Goal: Contribute content: Add original content to the website for others to see

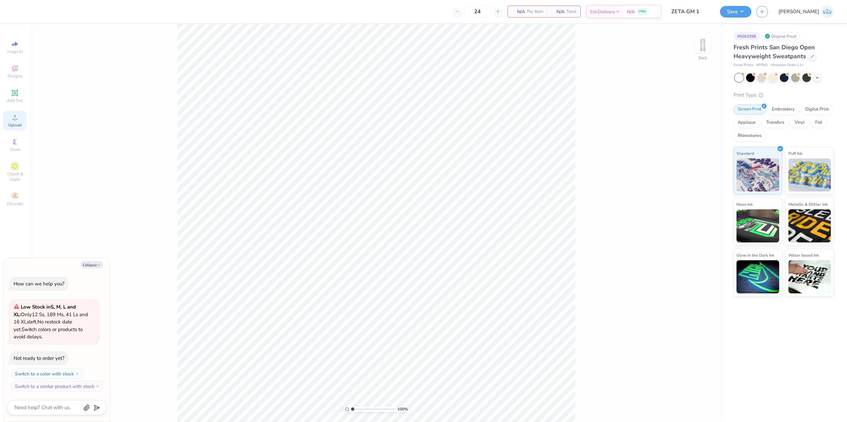
click at [18, 122] on div "Upload" at bounding box center [14, 121] width 23 height 20
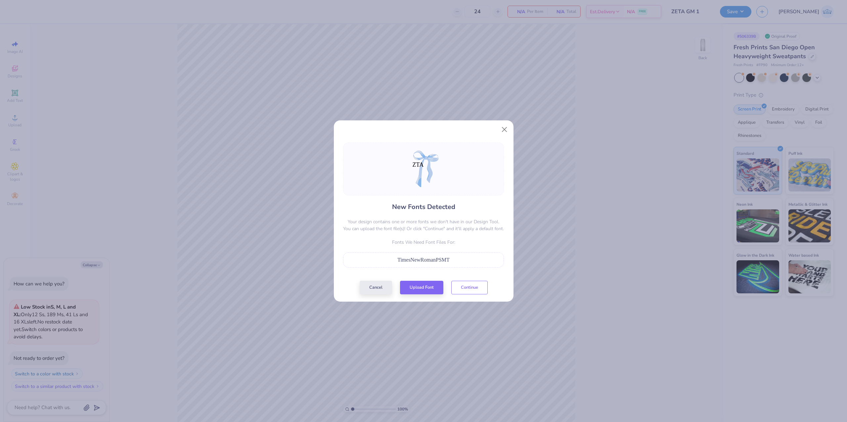
click at [475, 294] on div "Cancel Upload Font Continue" at bounding box center [424, 288] width 128 height 14
click at [475, 291] on button "Continue" at bounding box center [469, 286] width 36 height 14
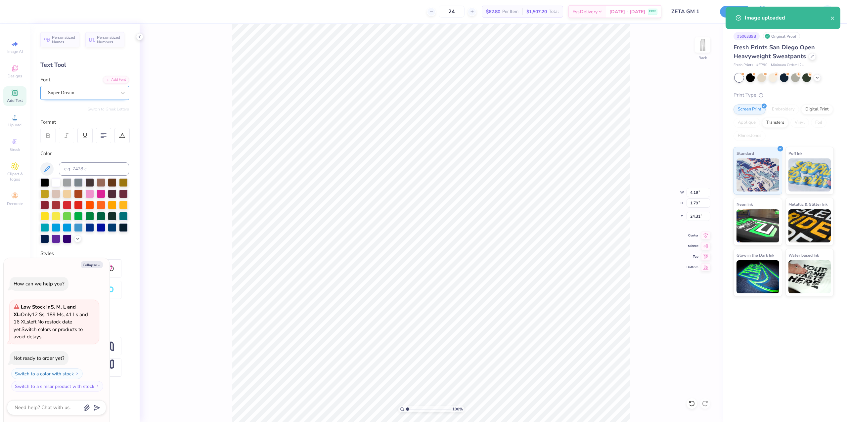
click at [74, 95] on div "Super Dream" at bounding box center [81, 93] width 69 height 10
type textarea "x"
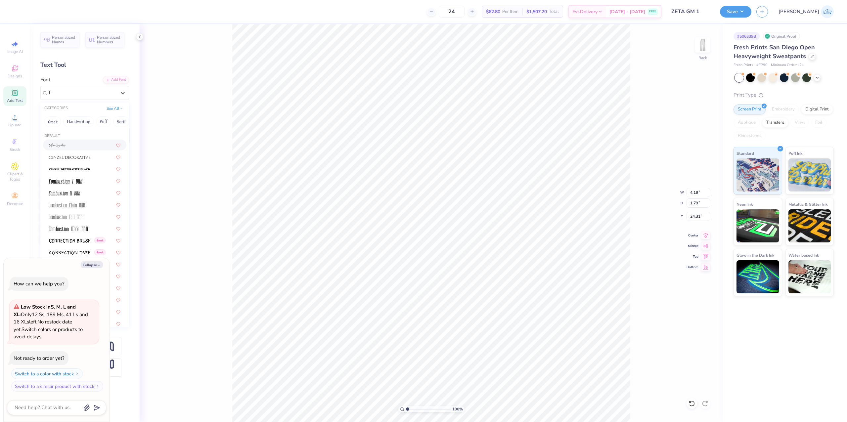
type input "TI"
type textarea "x"
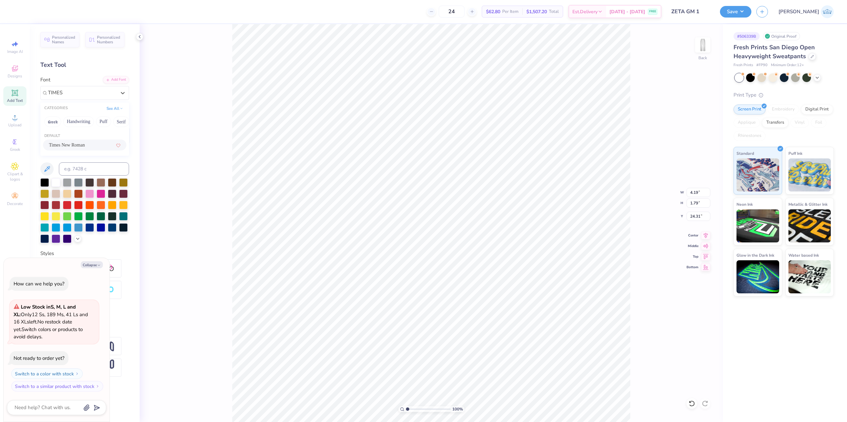
type input "TIMES"
type textarea "x"
type input "4.63"
type input "1.70"
type input "24.38"
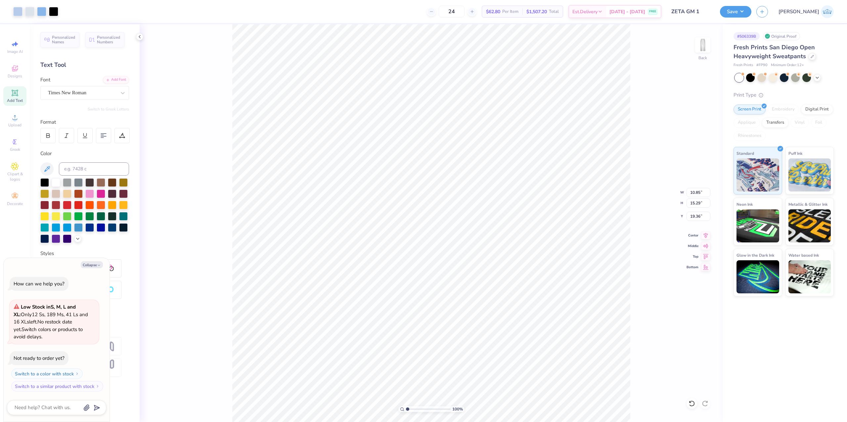
type textarea "x"
drag, startPoint x: 407, startPoint y: 409, endPoint x: 414, endPoint y: 414, distance: 9.4
type input "2.63"
click at [414, 412] on input "range" at bounding box center [428, 409] width 45 height 6
click at [31, 14] on div at bounding box center [29, 10] width 9 height 9
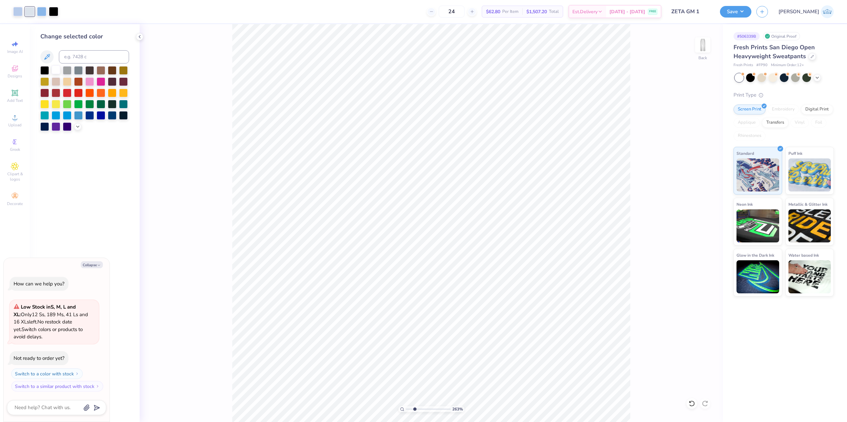
click at [57, 73] on div at bounding box center [56, 69] width 9 height 9
click at [692, 408] on div at bounding box center [691, 403] width 11 height 11
type textarea "x"
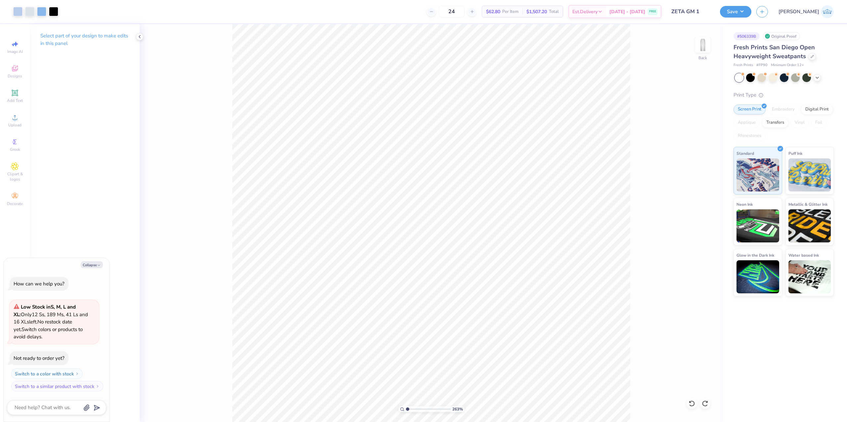
drag, startPoint x: 417, startPoint y: 409, endPoint x: 387, endPoint y: 414, distance: 30.9
type input "1"
click at [406, 412] on input "range" at bounding box center [428, 409] width 45 height 6
type textarea "x"
click at [688, 189] on input "10.85" at bounding box center [698, 192] width 24 height 9
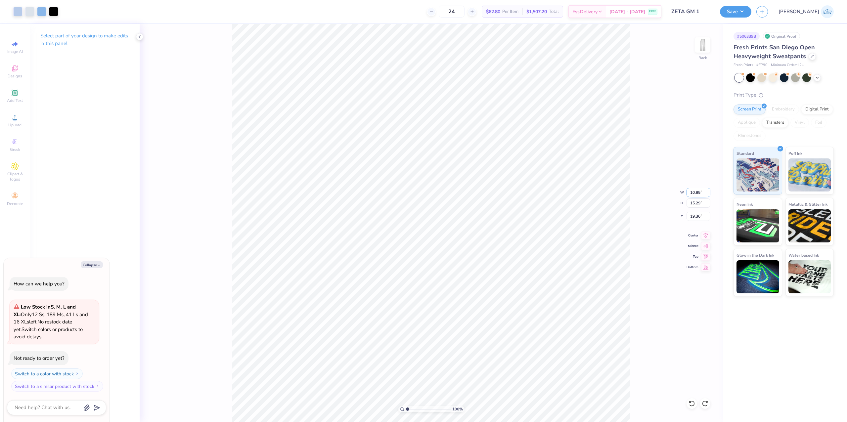
click at [688, 189] on input "10.85" at bounding box center [698, 192] width 24 height 9
type input "3.5"
type textarea "x"
type input "3.50"
type input "4.93"
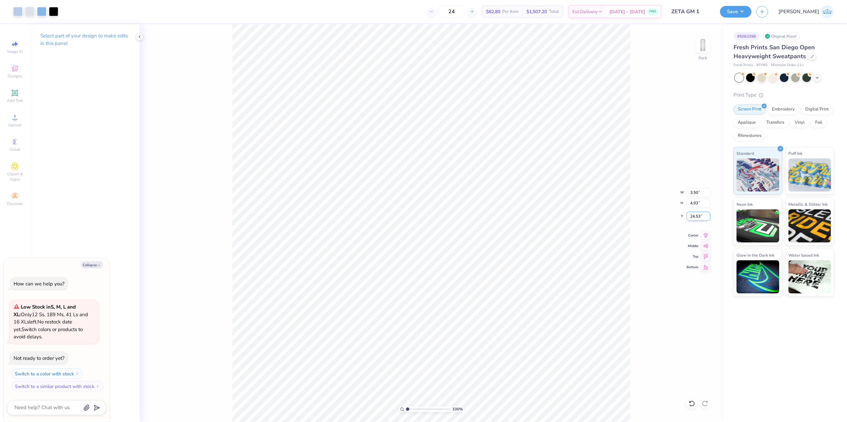
click at [690, 220] on input "24.53" at bounding box center [698, 216] width 24 height 9
type input "3"
type textarea "x"
type input "3.00"
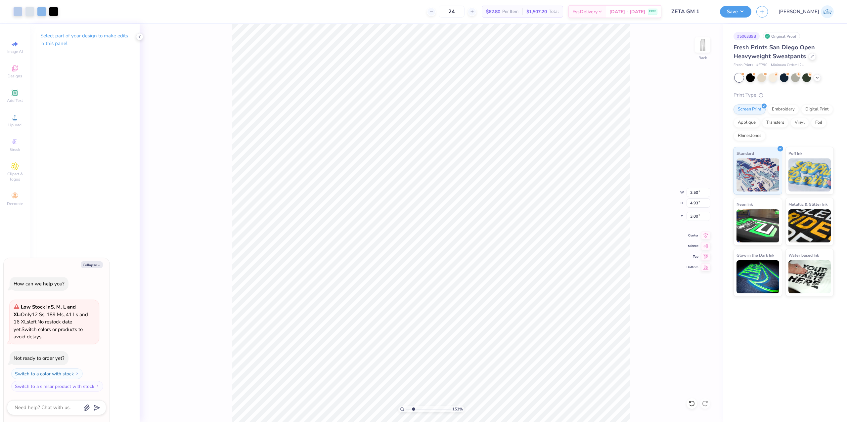
drag, startPoint x: 409, startPoint y: 409, endPoint x: 413, endPoint y: 409, distance: 3.7
type input "2.33"
click at [413, 409] on input "range" at bounding box center [428, 409] width 45 height 6
click at [691, 407] on icon at bounding box center [691, 403] width 7 height 7
click at [544, 266] on li "Group" at bounding box center [526, 266] width 52 height 13
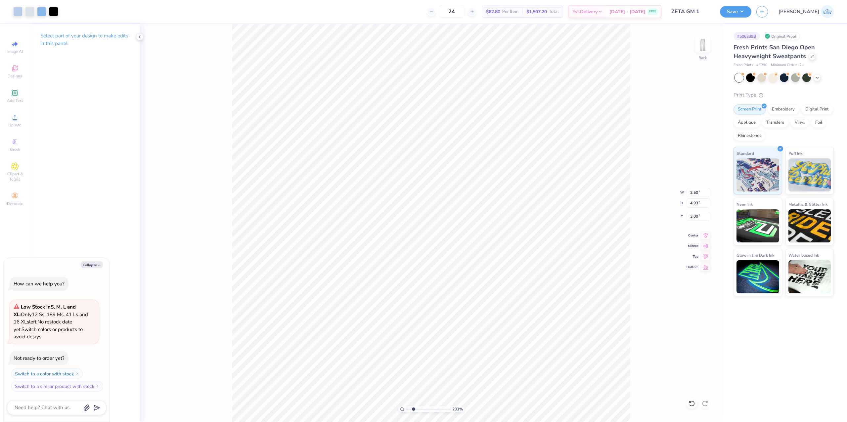
type textarea "x"
type input "2.91"
click at [691, 402] on icon at bounding box center [691, 403] width 7 height 7
type textarea "x"
type input "3.00"
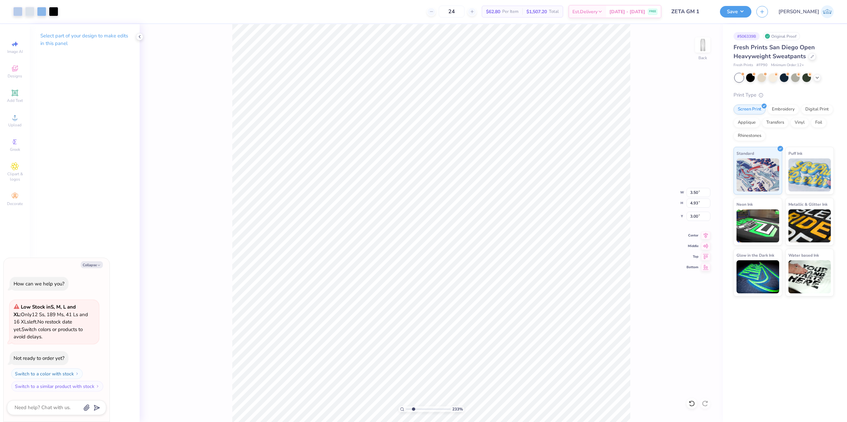
type textarea "x"
click at [693, 217] on input "3.15" at bounding box center [698, 216] width 24 height 9
type input "3.00"
type textarea "x"
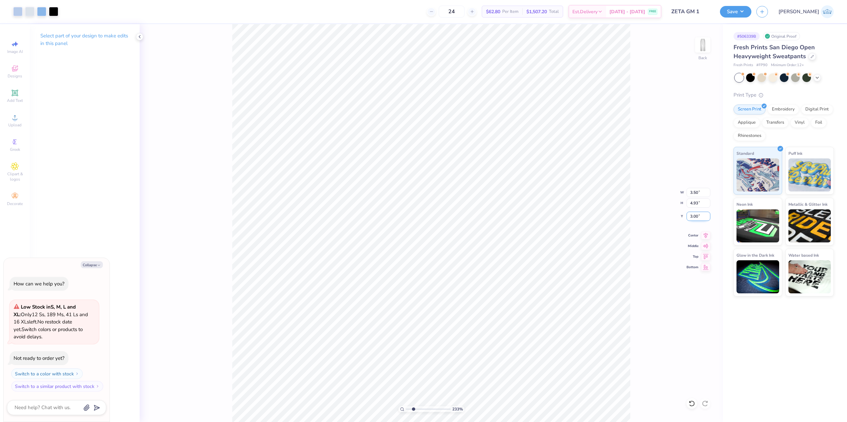
click at [691, 214] on input "3.00" at bounding box center [698, 216] width 24 height 9
type input "2"
type textarea "x"
type input "2.00"
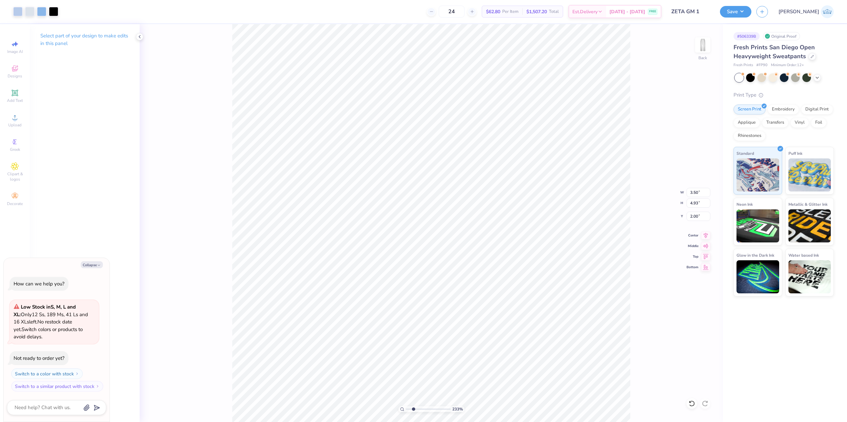
type textarea "x"
type input "1.97"
type textarea "x"
drag, startPoint x: 405, startPoint y: 411, endPoint x: 384, endPoint y: 413, distance: 20.6
type input "1"
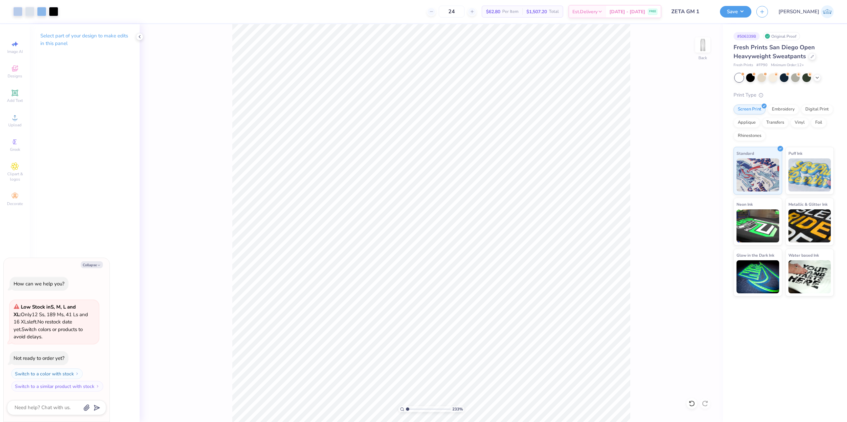
click at [406, 412] on input "range" at bounding box center [428, 409] width 45 height 6
click at [751, 14] on button "Save" at bounding box center [735, 11] width 31 height 12
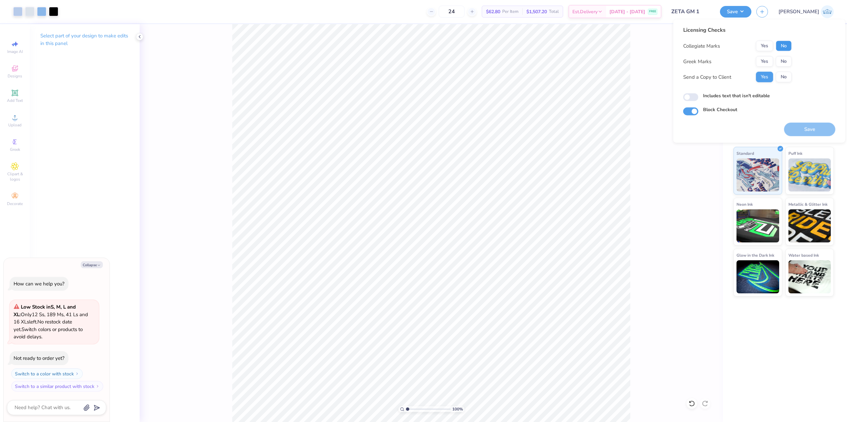
click at [786, 46] on button "No" at bounding box center [784, 46] width 16 height 11
click at [757, 64] on button "Yes" at bounding box center [764, 61] width 17 height 11
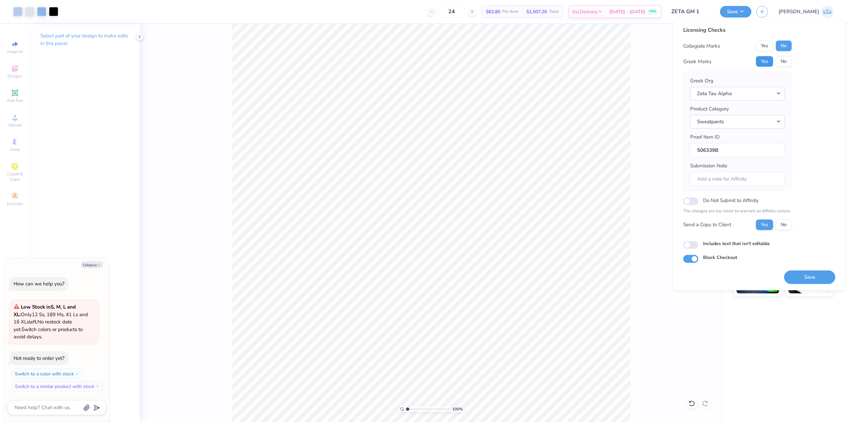
click at [758, 64] on button "Yes" at bounding box center [764, 61] width 17 height 11
click at [807, 278] on button "Save" at bounding box center [809, 277] width 51 height 14
type textarea "x"
